Goal: Navigation & Orientation: Find specific page/section

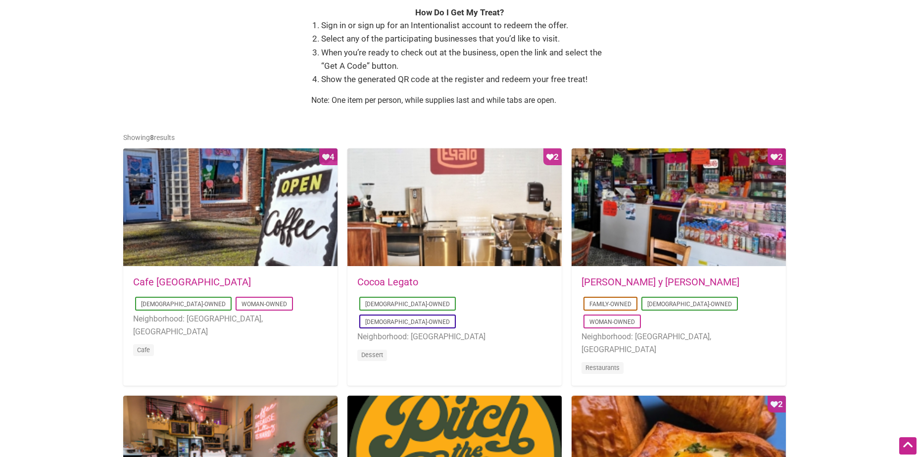
scroll to position [396, 0]
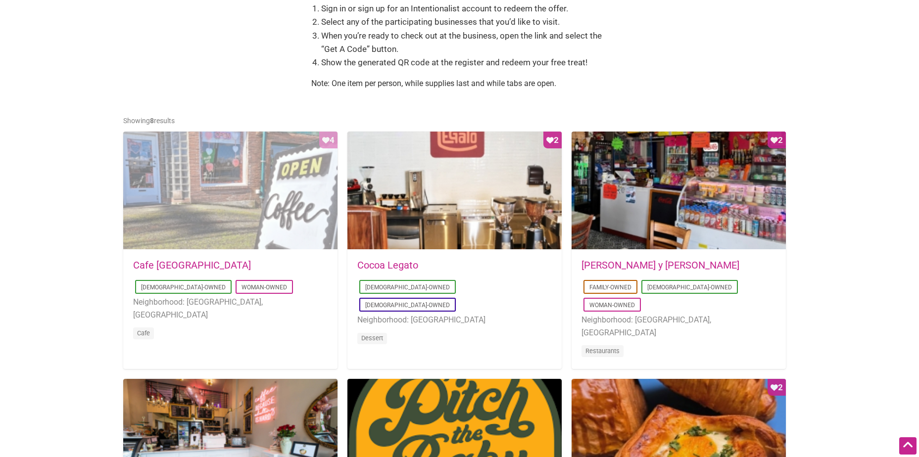
click at [227, 207] on div "Favorite Count 4" at bounding box center [230, 191] width 214 height 119
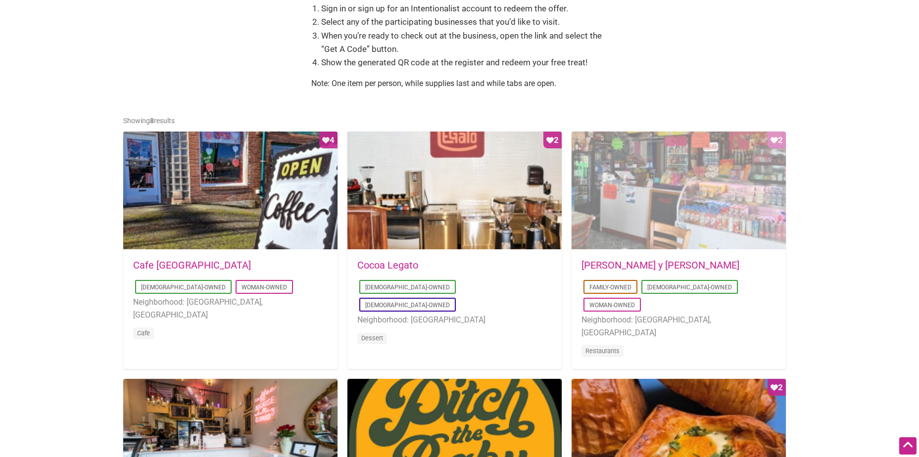
click at [664, 184] on div "Favorite Count 2" at bounding box center [678, 191] width 214 height 119
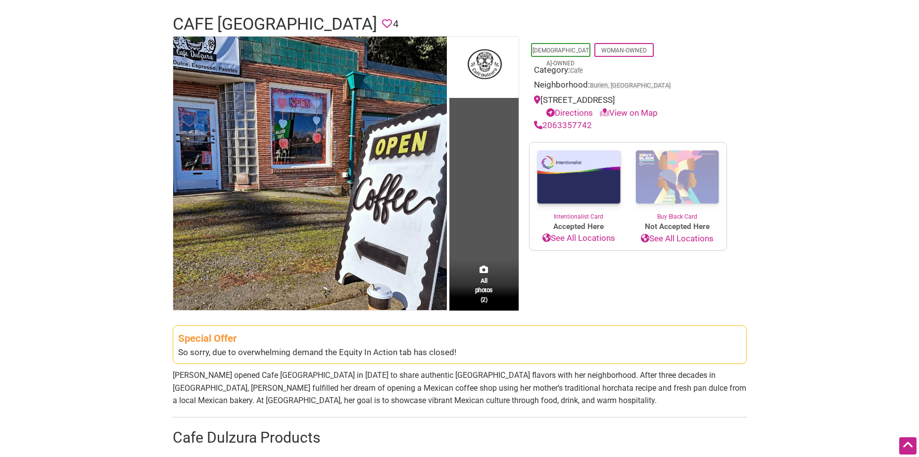
scroll to position [49, 0]
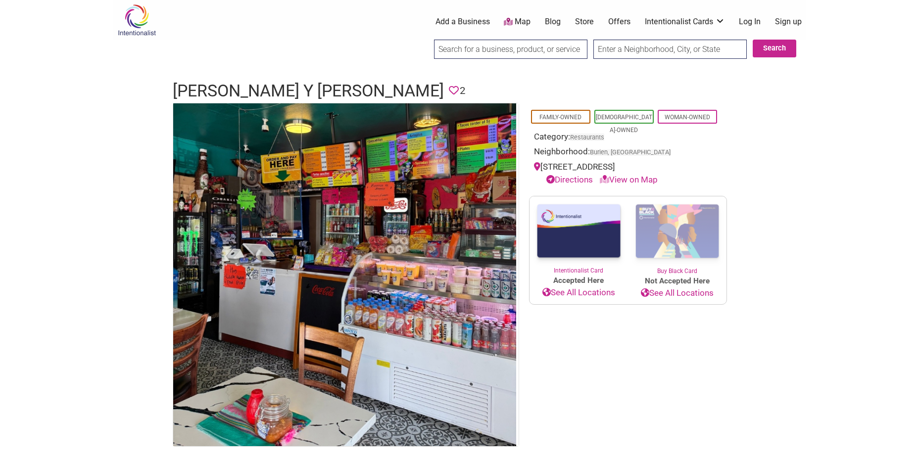
click at [643, 177] on link "View on Map" at bounding box center [629, 180] width 58 height 10
click at [627, 180] on link "View on Map" at bounding box center [629, 180] width 58 height 10
click at [606, 177] on icon at bounding box center [604, 179] width 9 height 8
click at [637, 179] on link "View on Map" at bounding box center [629, 180] width 58 height 10
click at [536, 165] on icon at bounding box center [537, 166] width 6 height 8
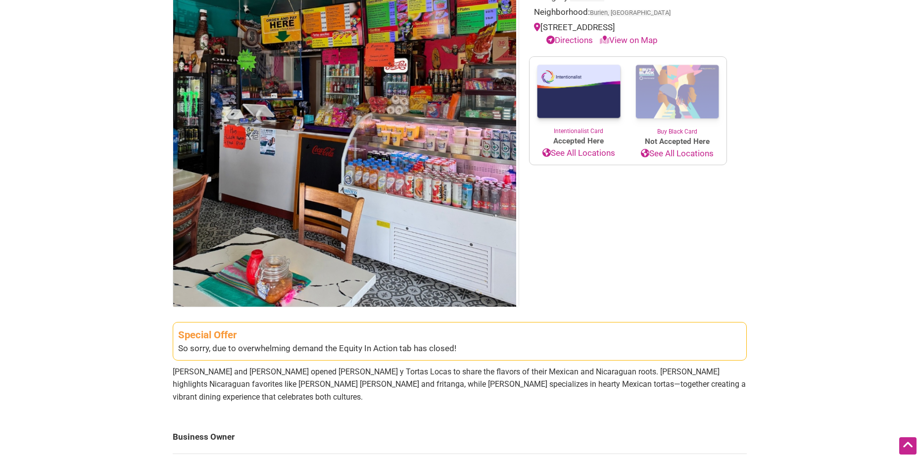
scroll to position [49, 0]
